Goal: Information Seeking & Learning: Understand process/instructions

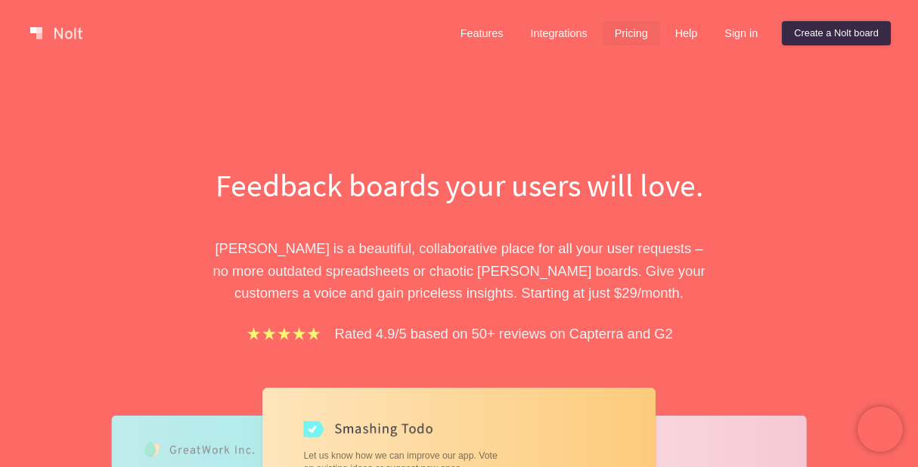
click at [627, 31] on link "Pricing" at bounding box center [631, 33] width 57 height 24
click at [677, 31] on link "Help" at bounding box center [686, 33] width 47 height 24
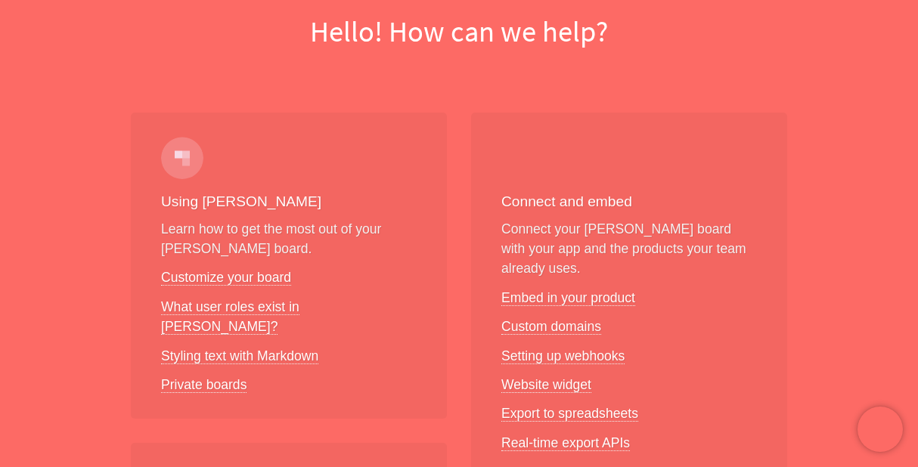
scroll to position [175, 0]
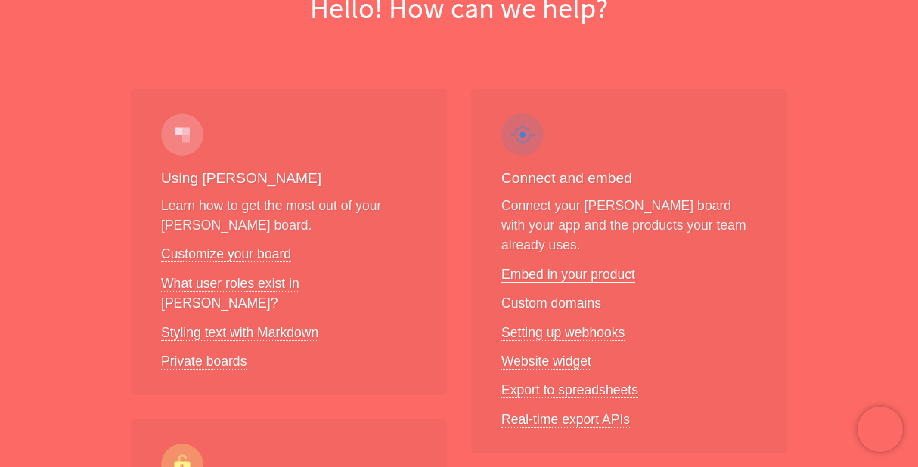
click at [524, 267] on link "Embed in your product" at bounding box center [568, 275] width 134 height 16
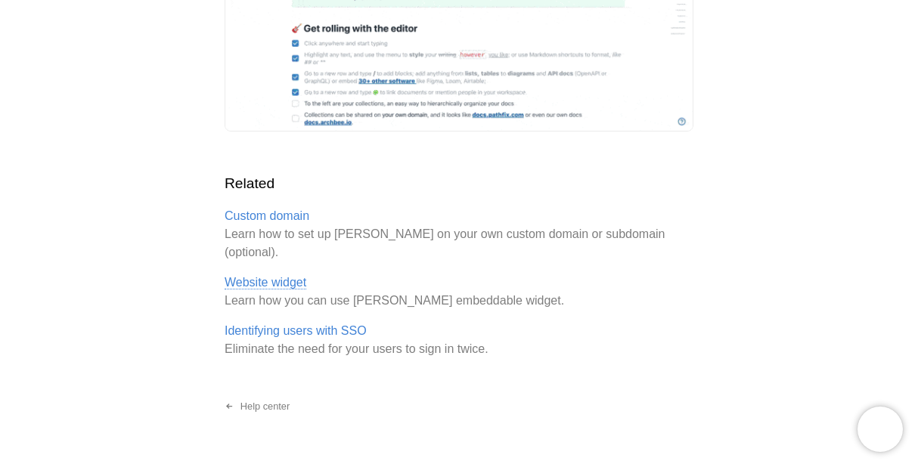
scroll to position [749, 0]
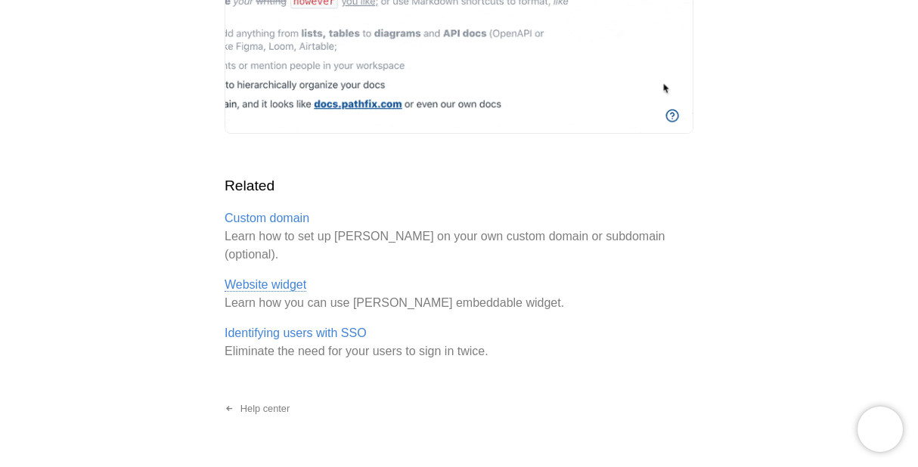
click at [278, 278] on link "Website widget" at bounding box center [266, 285] width 82 height 14
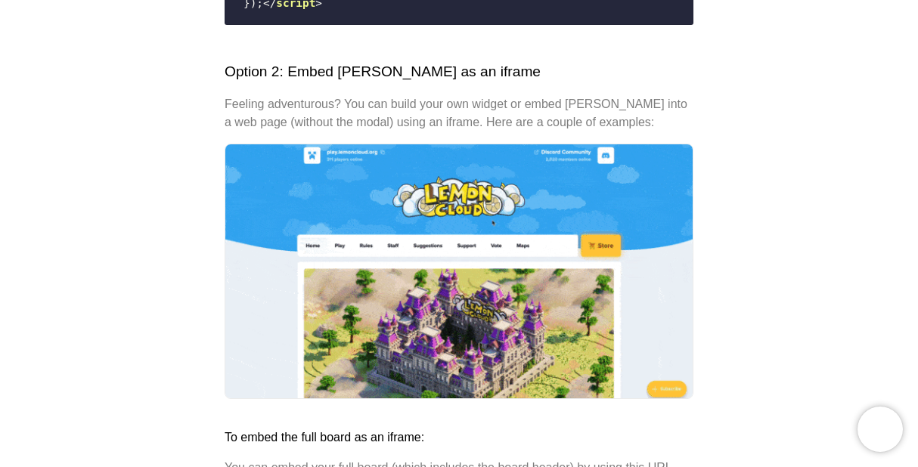
scroll to position [875, 0]
